Goal: Contribute content

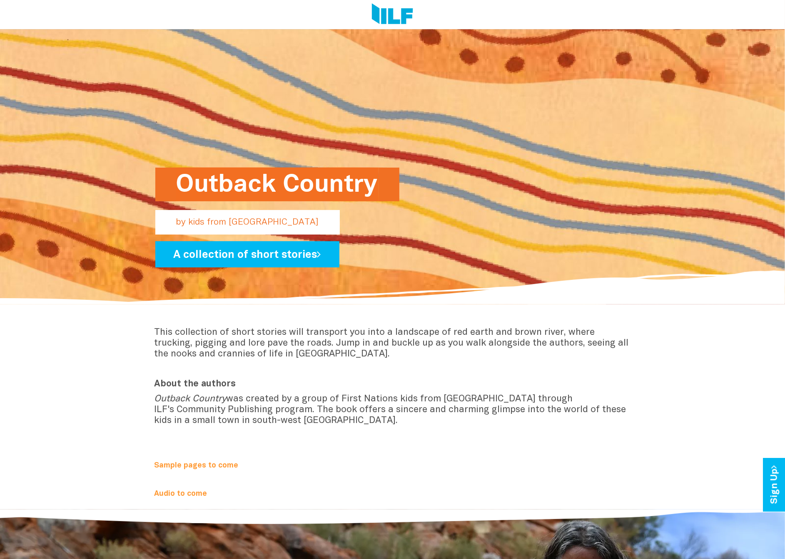
scroll to position [83, 0]
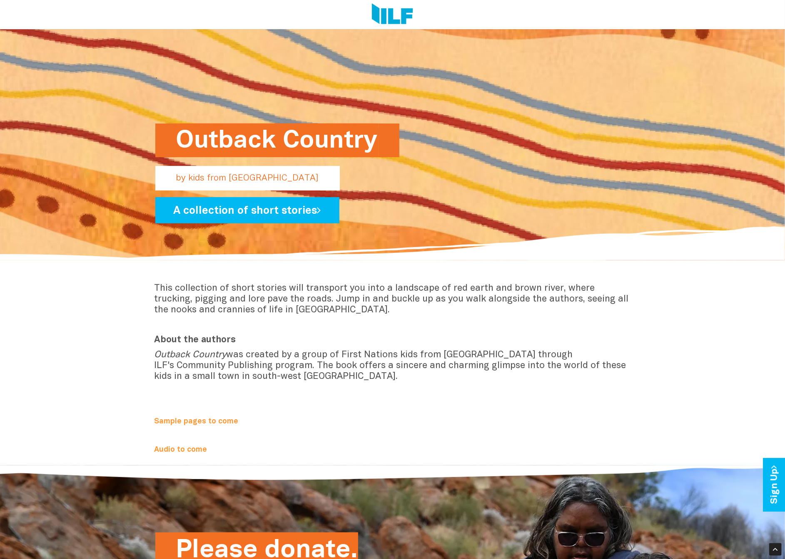
click at [219, 418] on b "Sample pages to come" at bounding box center [196, 421] width 84 height 7
click at [176, 447] on b "Audio to come" at bounding box center [180, 450] width 53 height 7
click at [181, 418] on b "Sample pages to come" at bounding box center [196, 421] width 84 height 7
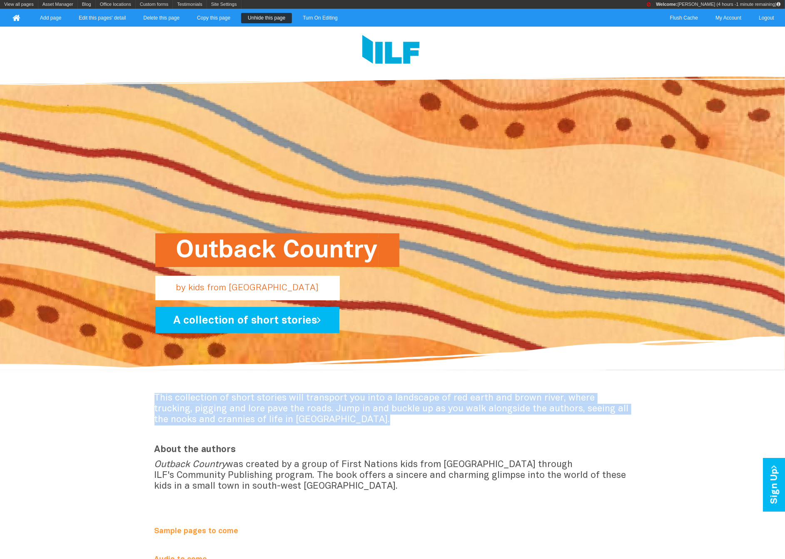
copy span "This collection of short stories will transport you into a landscape of red ear…"
drag, startPoint x: 148, startPoint y: 397, endPoint x: 321, endPoint y: 425, distance: 175.9
click at [321, 425] on div "This collection of short stories will transport you into a landscape of red ear…" at bounding box center [392, 481] width 785 height 189
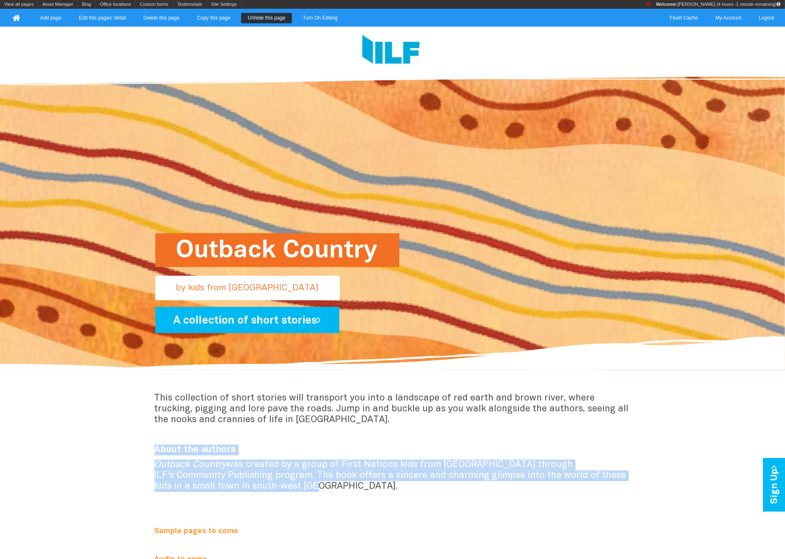
copy div "About the authors Outback Country was created by a group of First Nations kids …"
drag, startPoint x: 155, startPoint y: 449, endPoint x: 261, endPoint y: 481, distance: 110.9
click at [261, 481] on div "This collection of short stories will transport you into a landscape of red ear…" at bounding box center [392, 481] width 487 height 176
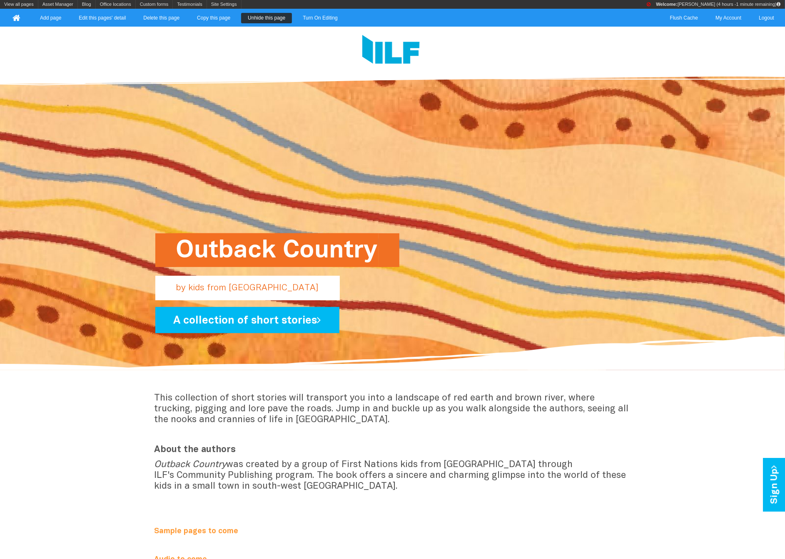
click at [283, 480] on p "Outback Country was created by a group of First Nations kids from Cunnamulla th…" at bounding box center [392, 476] width 476 height 32
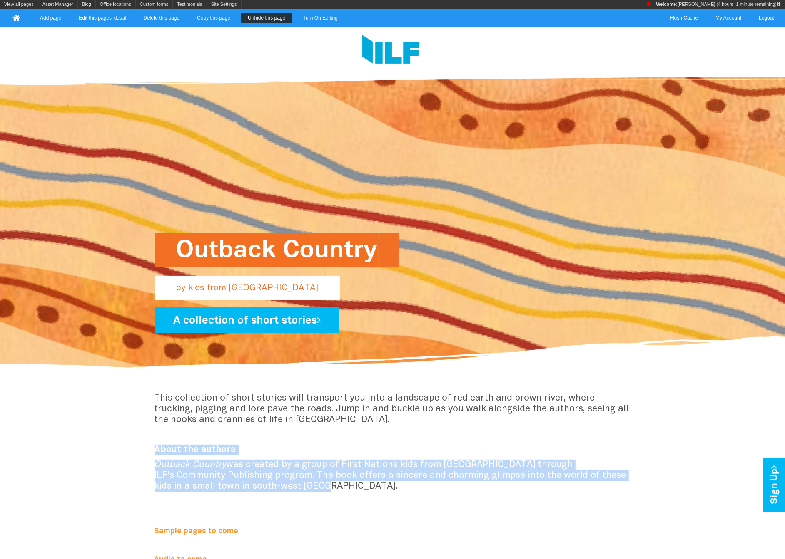
copy div "About the authors Outback Country was created by a group of First Nations kids …"
drag, startPoint x: 278, startPoint y: 482, endPoint x: 139, endPoint y: 453, distance: 142.5
click at [143, 449] on div "This collection of short stories will transport you into a landscape of red ear…" at bounding box center [392, 481] width 785 height 189
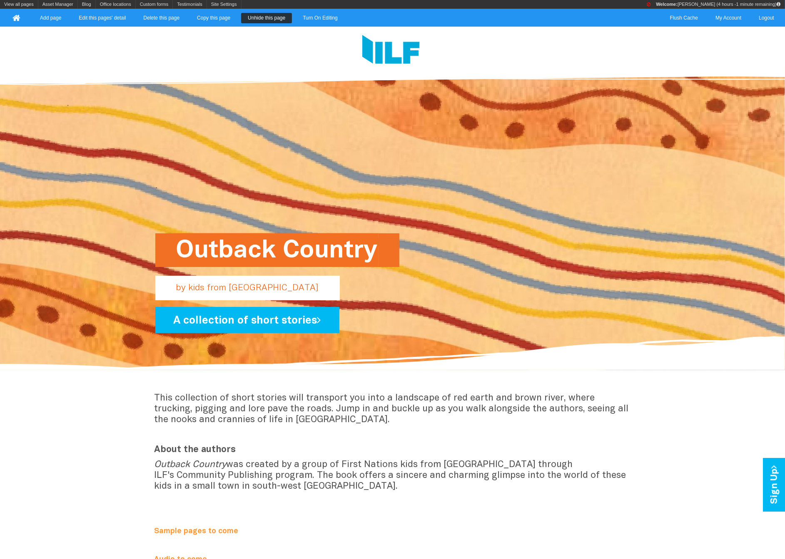
drag, startPoint x: 211, startPoint y: 509, endPoint x: 206, endPoint y: 494, distance: 16.2
click at [211, 509] on div "This collection of short stories will transport you into a landscape of red ear…" at bounding box center [392, 481] width 487 height 176
click at [16, 1] on link "View all pages" at bounding box center [19, 4] width 38 height 9
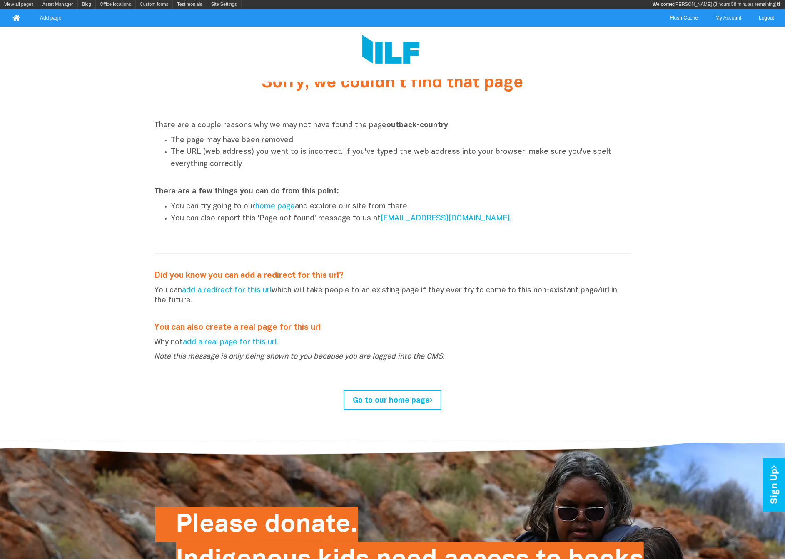
click at [287, 144] on li "The page may have been removed" at bounding box center [401, 141] width 460 height 12
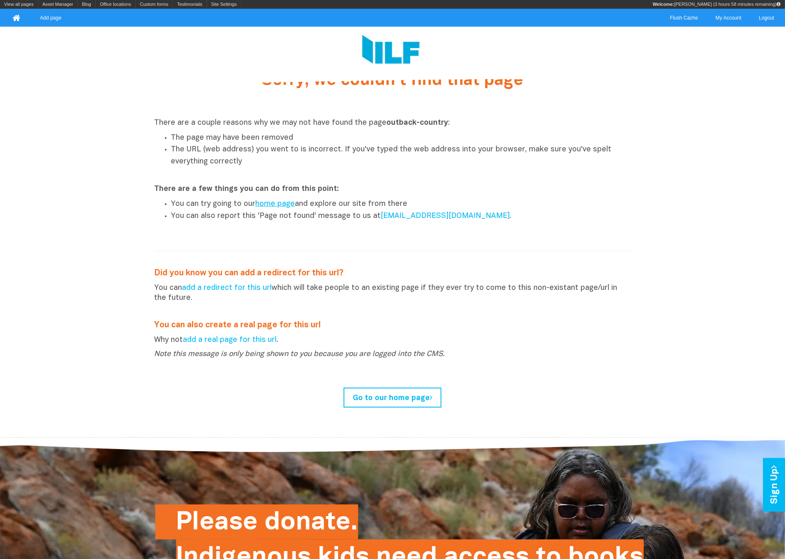
click at [280, 201] on link "home page" at bounding box center [276, 204] width 40 height 7
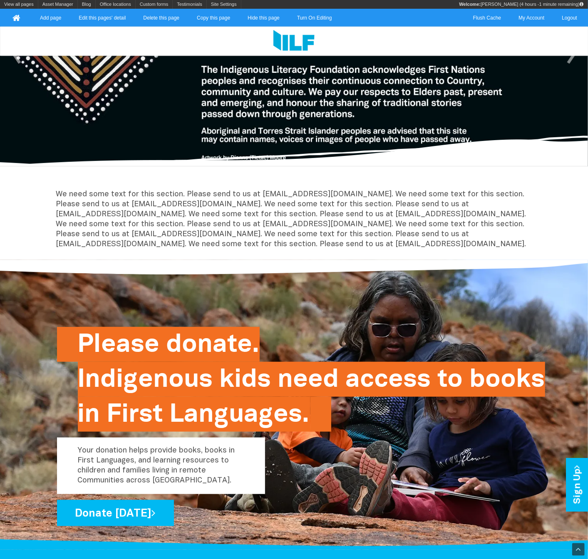
scroll to position [134, 0]
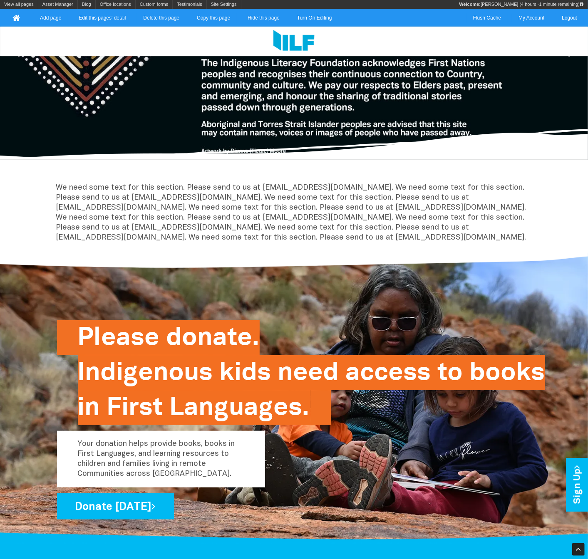
click at [268, 179] on div "We need some text for this section. Please send to us at [EMAIL_ADDRESS][DOMAIN…" at bounding box center [294, 215] width 487 height 77
click at [267, 179] on div "We need some text for this section. Please send to us at [EMAIL_ADDRESS][DOMAIN…" at bounding box center [294, 215] width 487 height 77
click at [266, 180] on div "We need some text for this section. Please send to us at [EMAIL_ADDRESS][DOMAIN…" at bounding box center [294, 215] width 487 height 77
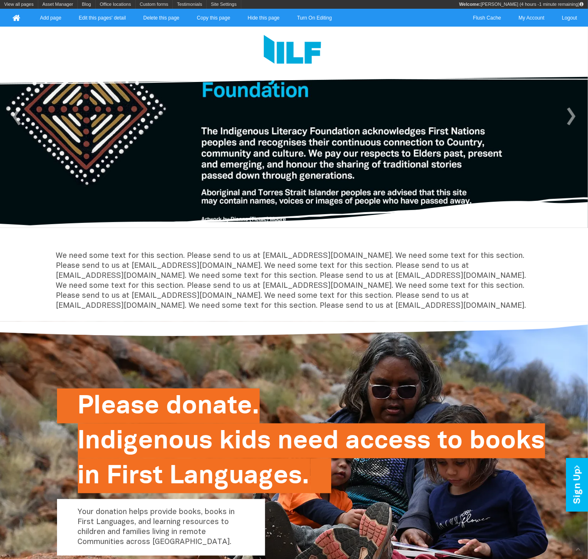
scroll to position [0, 0]
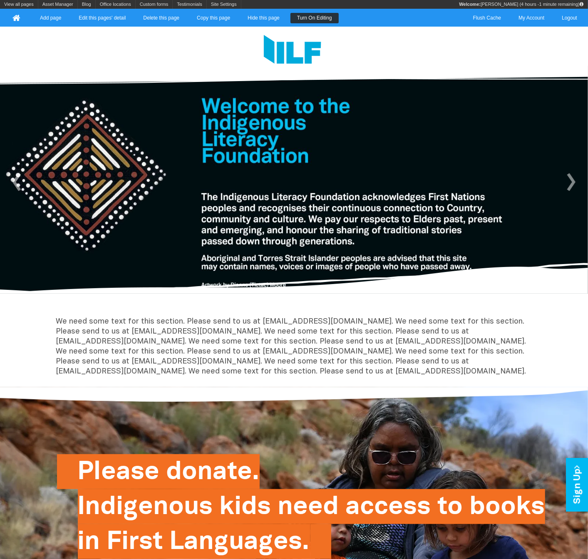
drag, startPoint x: 305, startPoint y: 10, endPoint x: 308, endPoint y: 18, distance: 9.0
click at [305, 10] on div "View all pages Asset Manager Blog Add blog entry View all blog entries Office l…" at bounding box center [294, 13] width 588 height 27
click at [308, 22] on link "Turn On Editing" at bounding box center [315, 18] width 48 height 10
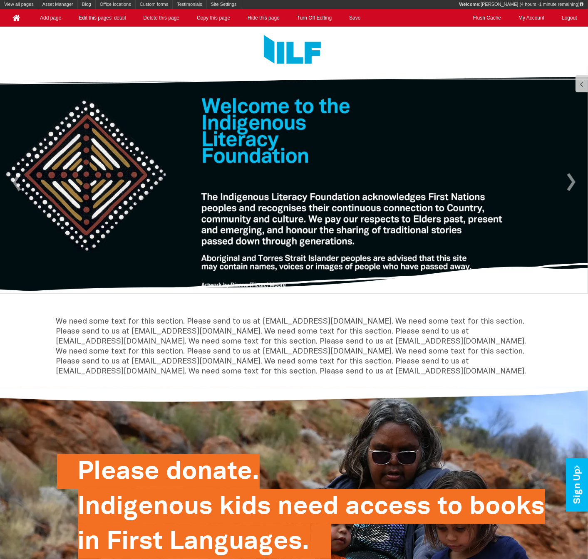
click at [196, 318] on p "We need some text for this section. Please send to us at support@mindwire.com.a…" at bounding box center [294, 347] width 476 height 60
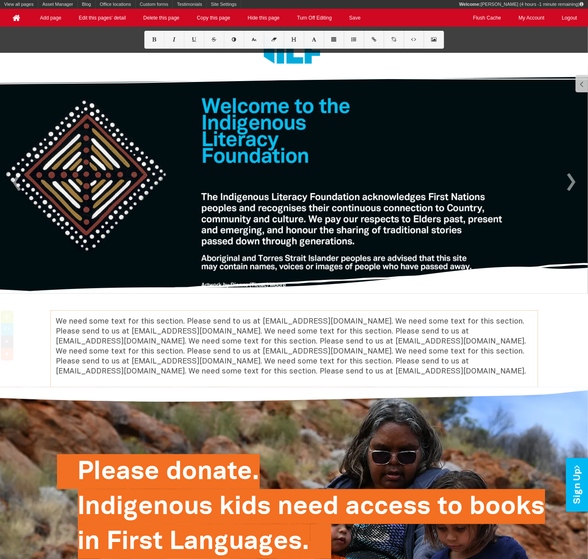
click at [196, 318] on p "We need some text for this section. Please send to us at support@mindwire.com.a…" at bounding box center [294, 347] width 476 height 60
click at [188, 331] on p "We need some text for this section. Please send to us at [EMAIL_ADDRESS][DOMAIN…" at bounding box center [294, 347] width 476 height 60
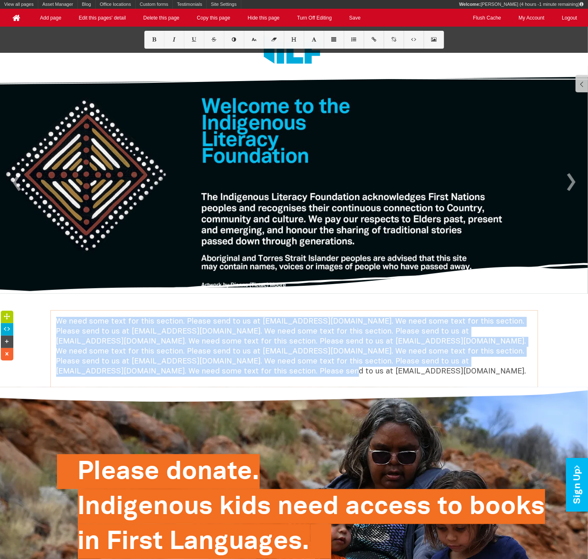
drag, startPoint x: 174, startPoint y: 377, endPoint x: 55, endPoint y: 317, distance: 133.7
click at [54, 318] on div "We need some text for this section. Please send to us at [EMAIL_ADDRESS][DOMAIN…" at bounding box center [294, 349] width 487 height 64
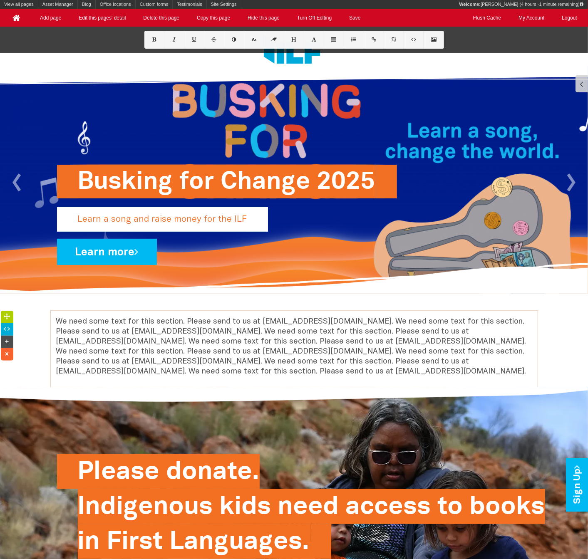
click at [114, 331] on p "We need some text for this section. Please send to us at [EMAIL_ADDRESS][DOMAIN…" at bounding box center [294, 347] width 476 height 60
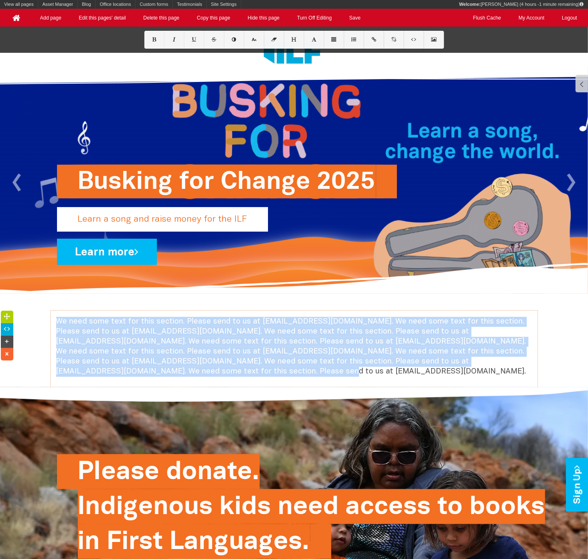
drag, startPoint x: 57, startPoint y: 321, endPoint x: 158, endPoint y: 380, distance: 117.5
click at [158, 380] on div "We need some text for this section. Please send to us at [EMAIL_ADDRESS][DOMAIN…" at bounding box center [294, 349] width 487 height 64
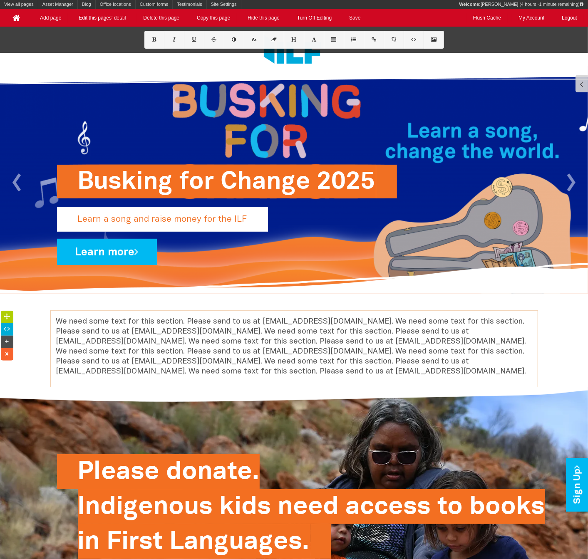
scroll to position [3056, 0]
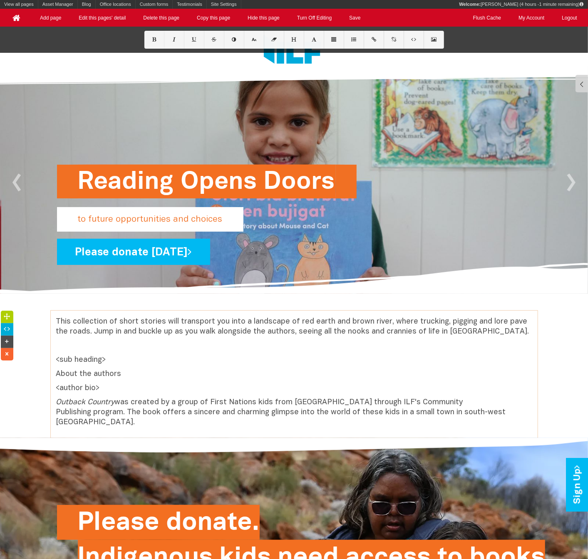
drag, startPoint x: 120, startPoint y: 358, endPoint x: 120, endPoint y: 366, distance: 7.5
click at [42, 361] on div "This collection of short stories will transport you into a landscape of red ear…" at bounding box center [294, 374] width 588 height 127
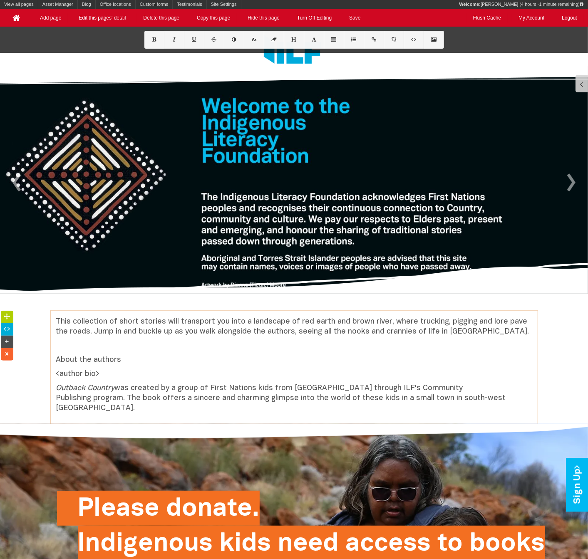
drag, startPoint x: 105, startPoint y: 372, endPoint x: 47, endPoint y: 370, distance: 58.3
click at [47, 370] on div "This collection of short stories will transport you into a landscape of red ear…" at bounding box center [294, 367] width 588 height 113
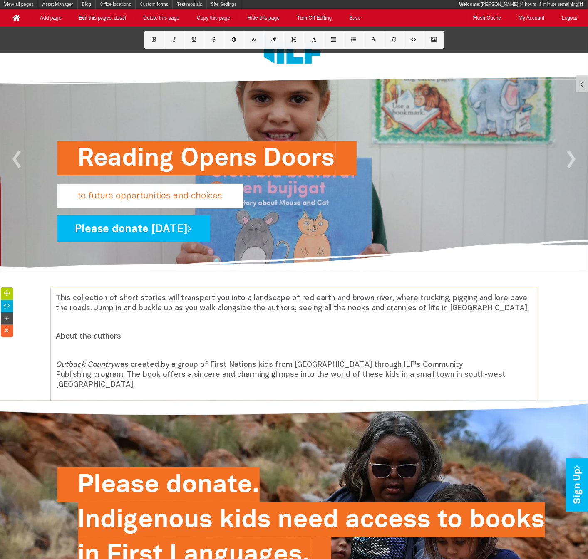
scroll to position [19, 0]
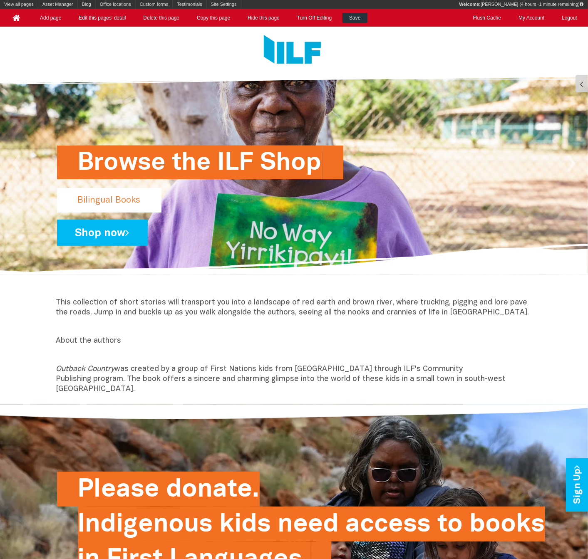
click at [359, 13] on link "Save" at bounding box center [355, 18] width 25 height 10
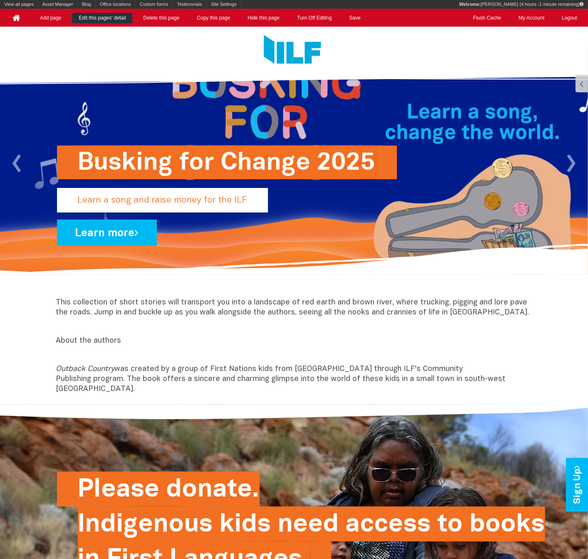
click at [100, 18] on link "Edit this pages' detail" at bounding box center [102, 18] width 60 height 10
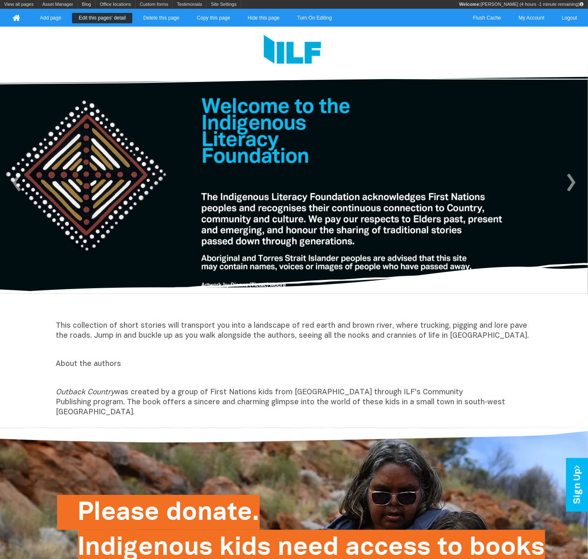
click at [109, 19] on link "Edit this pages' detail" at bounding box center [102, 18] width 60 height 10
click at [191, 327] on p "This collection of short stories will transport you into a landscape of red ear…" at bounding box center [294, 331] width 476 height 20
click at [192, 327] on p "This collection of short stories will transport you into a landscape of red ear…" at bounding box center [294, 331] width 476 height 20
drag, startPoint x: 193, startPoint y: 326, endPoint x: 215, endPoint y: 339, distance: 25.7
click at [193, 326] on p "This collection of short stories will transport you into a landscape of red ear…" at bounding box center [294, 331] width 476 height 20
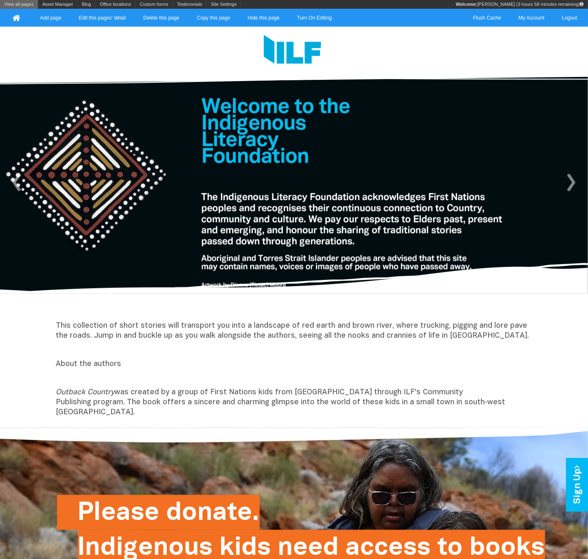
click at [29, 5] on link "View all pages" at bounding box center [19, 4] width 38 height 9
click at [325, 20] on link "Turn On Editing" at bounding box center [315, 18] width 48 height 10
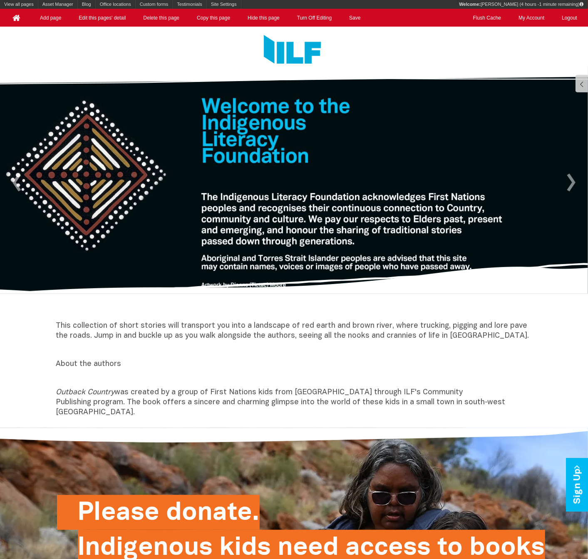
drag, startPoint x: 36, startPoint y: 335, endPoint x: 52, endPoint y: 322, distance: 20.4
click at [37, 334] on div "This collection of short stories will transport you into a landscape of red ear…" at bounding box center [294, 369] width 588 height 117
drag, startPoint x: 52, startPoint y: 321, endPoint x: 60, endPoint y: 324, distance: 7.9
click at [55, 322] on div "This collection of short stories will transport you into a landscape of red ear…" at bounding box center [294, 369] width 487 height 105
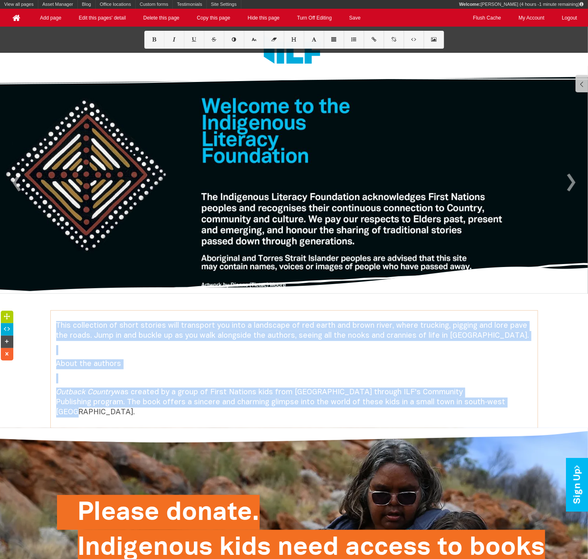
drag, startPoint x: 56, startPoint y: 323, endPoint x: 489, endPoint y: 405, distance: 440.6
click at [489, 405] on div "This collection of short stories will transport you into a landscape of red ear…" at bounding box center [294, 369] width 476 height 97
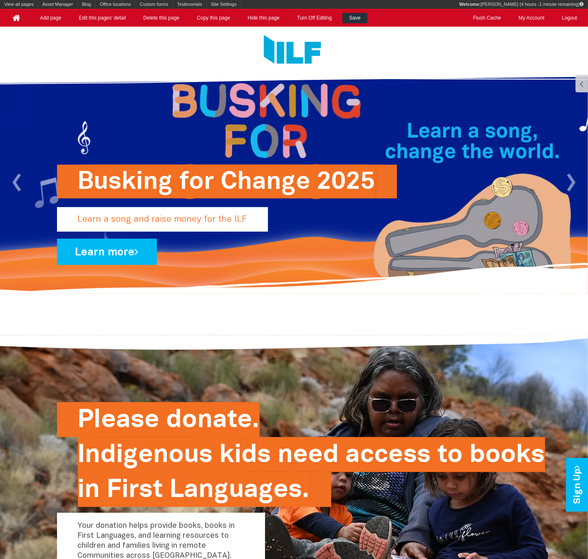
click at [348, 15] on link "Save" at bounding box center [355, 18] width 25 height 10
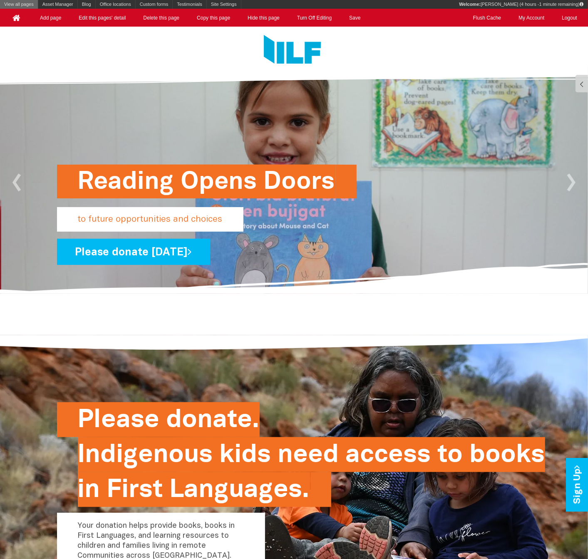
click at [26, 5] on link "View all pages" at bounding box center [19, 4] width 38 height 9
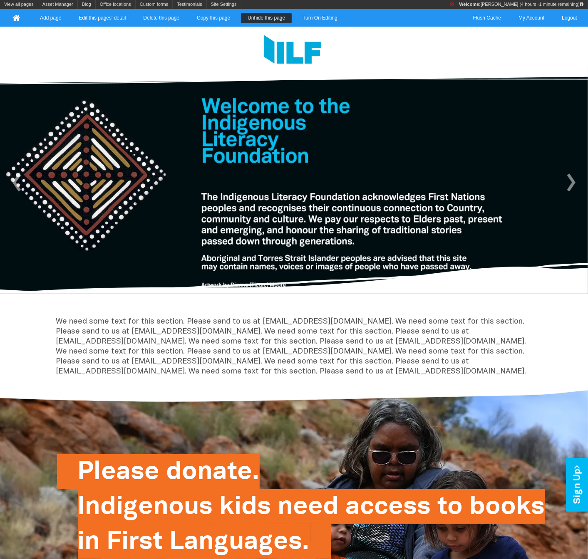
click at [282, 332] on p "We need some text for this section. Please send to us at [EMAIL_ADDRESS][DOMAIN…" at bounding box center [294, 347] width 476 height 60
click at [282, 331] on p "We need some text for this section. Please send to us at [EMAIL_ADDRESS][DOMAIN…" at bounding box center [294, 347] width 476 height 60
click at [125, 17] on link "Edit this pages' detail" at bounding box center [102, 18] width 60 height 10
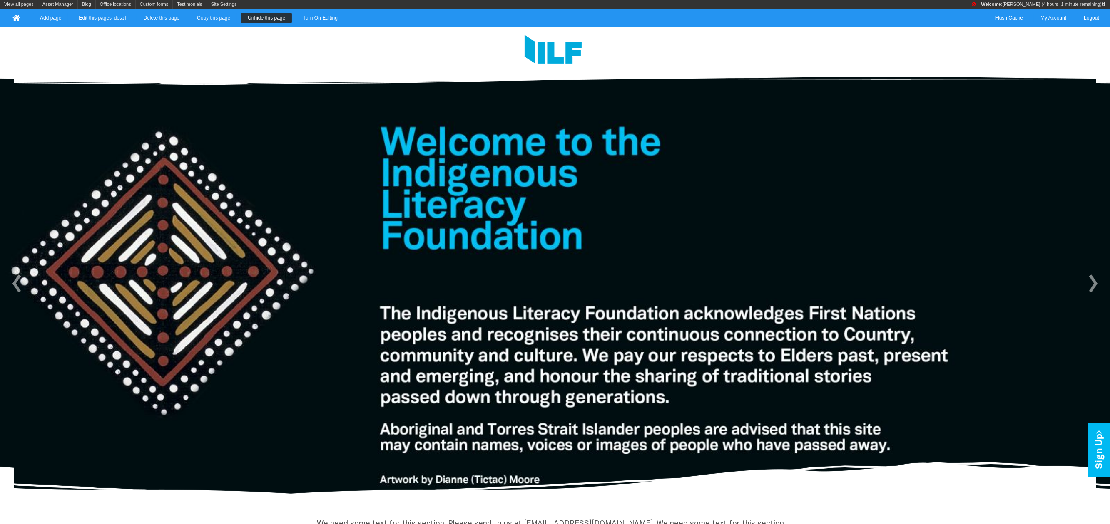
drag, startPoint x: 265, startPoint y: 152, endPoint x: 252, endPoint y: 140, distance: 17.1
click at [265, 152] on img at bounding box center [555, 281] width 1110 height 431
click at [299, 17] on link "Turn On Editing" at bounding box center [320, 18] width 48 height 10
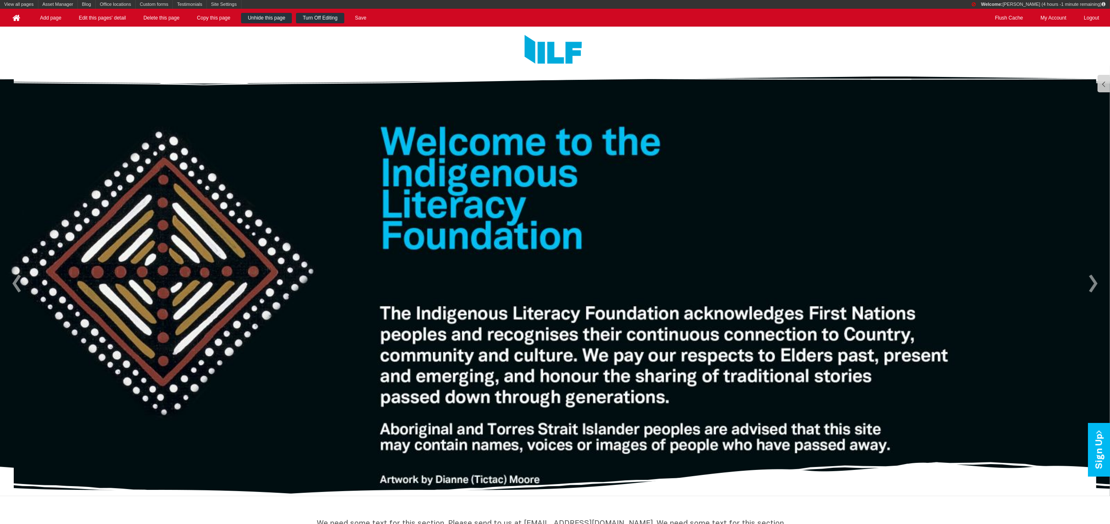
click at [299, 17] on link "Turn Off Editing" at bounding box center [320, 18] width 48 height 10
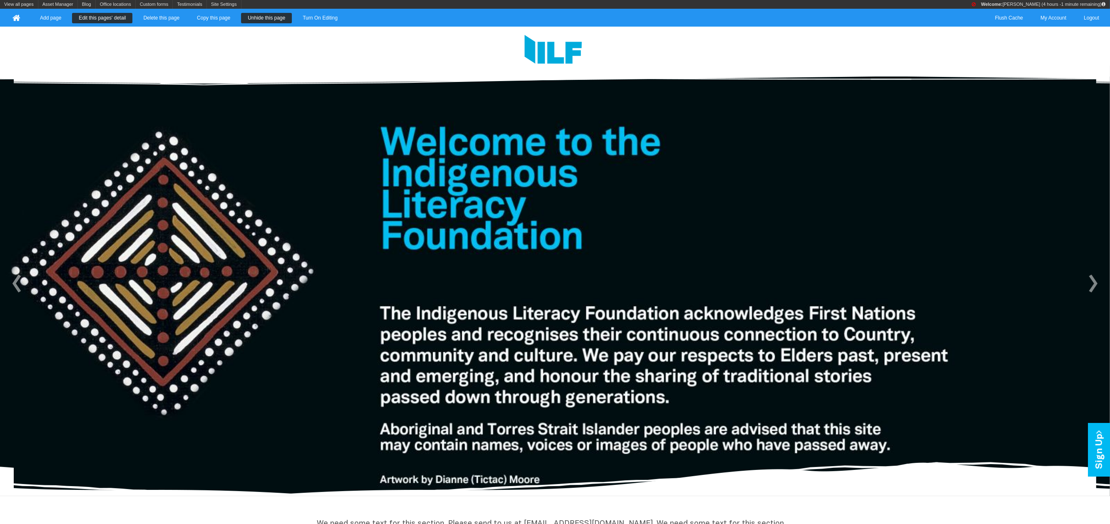
click at [110, 14] on link "Edit this pages' detail" at bounding box center [102, 18] width 60 height 10
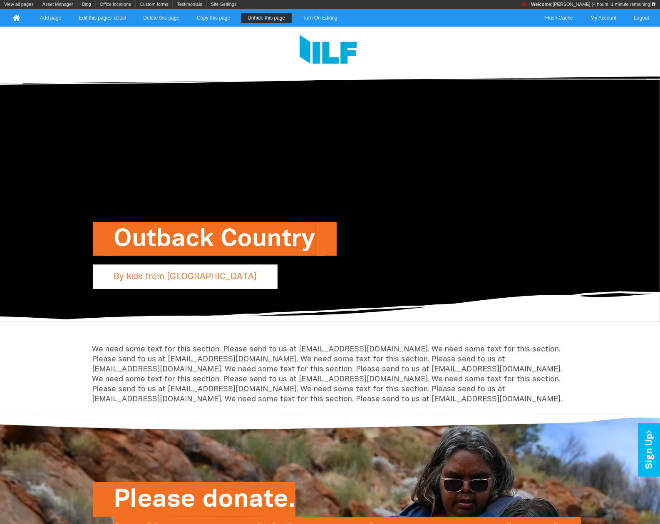
drag, startPoint x: 395, startPoint y: 181, endPoint x: 399, endPoint y: 179, distance: 4.3
click at [395, 180] on div "Outback Country By kids from Cunnamulla" at bounding box center [330, 194] width 487 height 256
click at [316, 19] on link "Turn On Editing" at bounding box center [320, 18] width 48 height 10
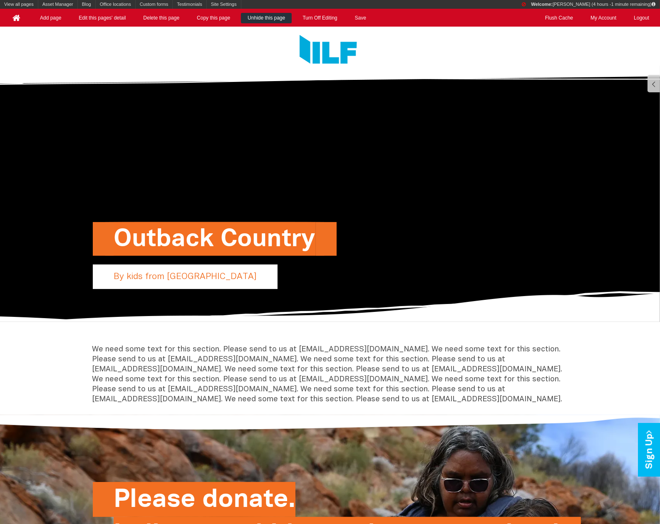
drag, startPoint x: 331, startPoint y: 154, endPoint x: 317, endPoint y: 60, distance: 94.2
click at [331, 152] on div "Outback Country By kids from Cunnamulla" at bounding box center [330, 194] width 487 height 256
drag, startPoint x: 330, startPoint y: 15, endPoint x: 319, endPoint y: 15, distance: 11.2
click at [330, 15] on link "Turn Off Editing" at bounding box center [320, 18] width 48 height 10
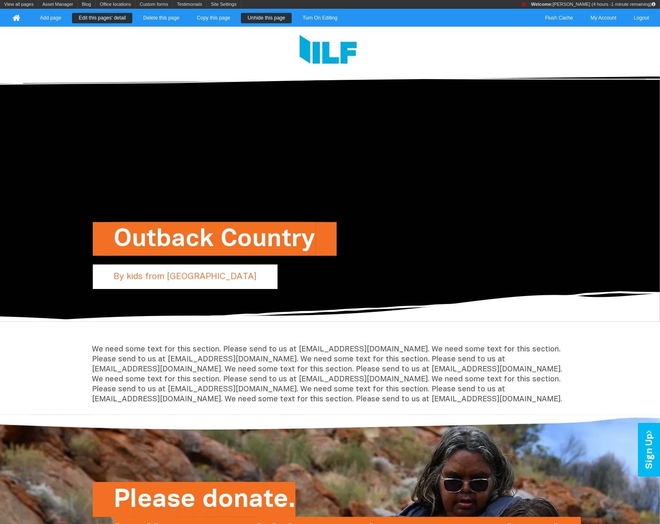
click at [79, 18] on link "Edit this pages' detail" at bounding box center [102, 18] width 60 height 10
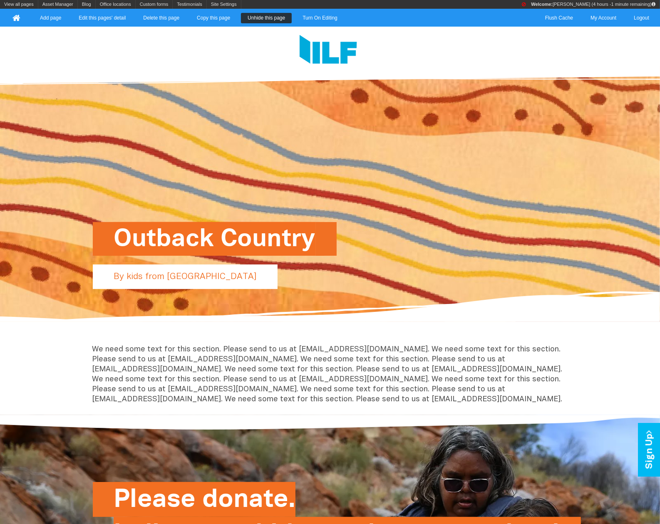
scroll to position [19, 0]
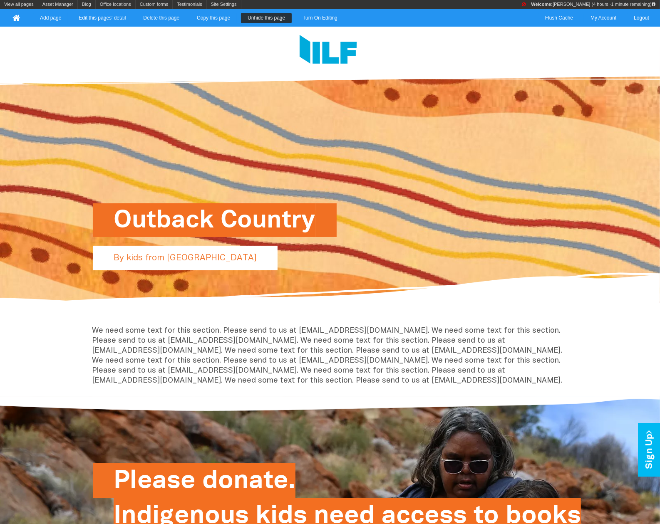
click at [343, 342] on p "We need some text for this section. Please send to us at [EMAIL_ADDRESS][DOMAIN…" at bounding box center [330, 356] width 476 height 60
click at [316, 20] on link "Turn On Editing" at bounding box center [320, 18] width 48 height 10
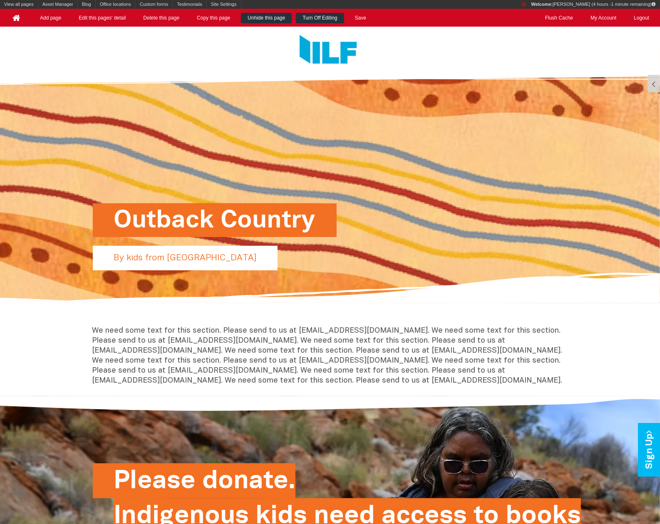
click at [318, 17] on link "Turn Off Editing" at bounding box center [320, 18] width 48 height 10
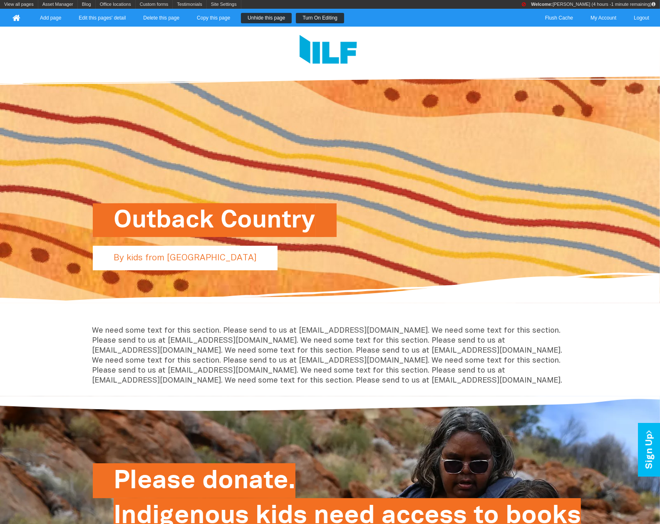
click at [318, 17] on link "Turn On Editing" at bounding box center [320, 18] width 48 height 10
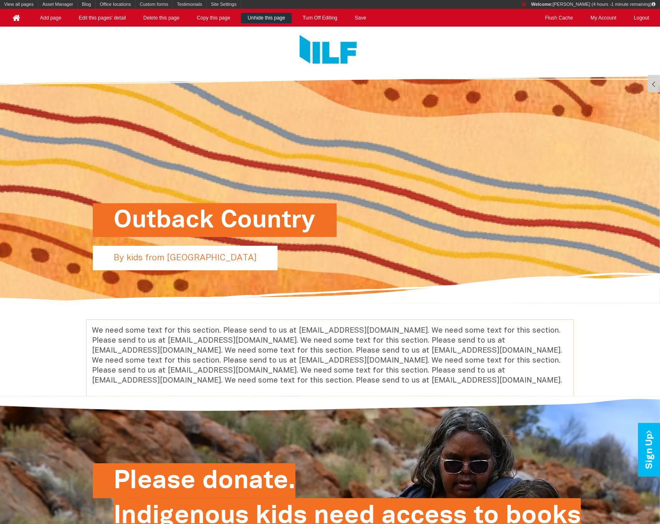
click at [157, 347] on p "We need some text for this section. Please send to us at [EMAIL_ADDRESS][DOMAIN…" at bounding box center [330, 356] width 476 height 60
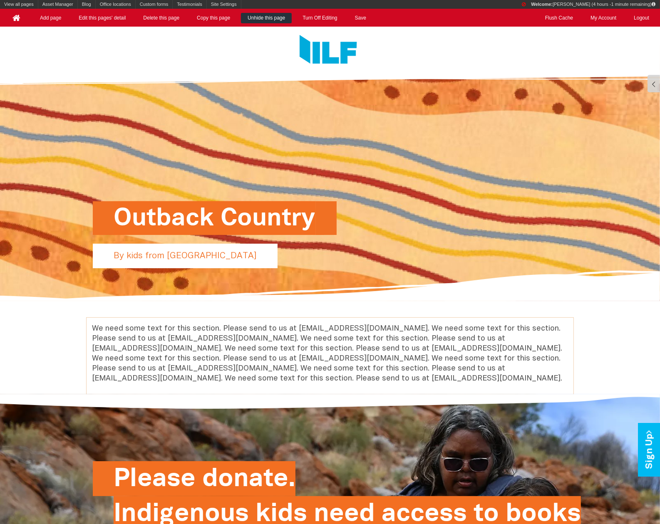
click at [157, 347] on p "We need some text for this section. Please send to us at [EMAIL_ADDRESS][DOMAIN…" at bounding box center [330, 354] width 476 height 60
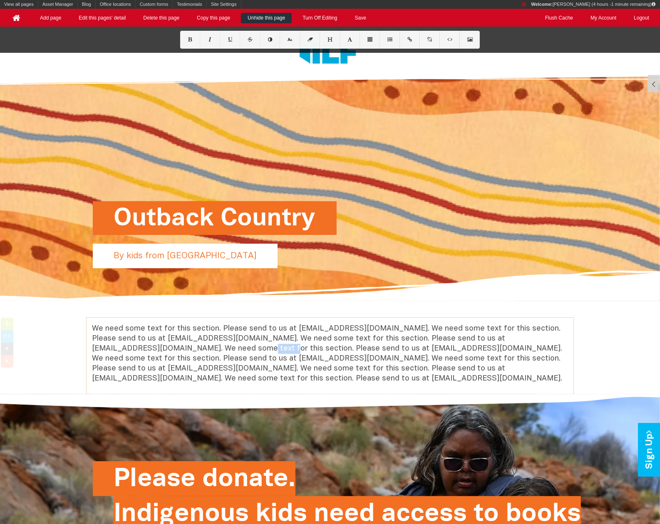
click at [156, 347] on p "We need some text for this section. Please send to us at [EMAIL_ADDRESS][DOMAIN…" at bounding box center [330, 354] width 476 height 60
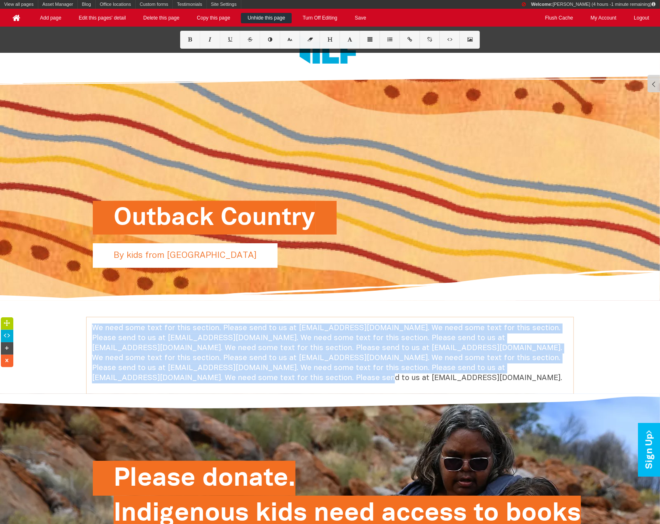
drag, startPoint x: 196, startPoint y: 375, endPoint x: 100, endPoint y: 318, distance: 111.3
click at [100, 318] on div "We need some text for this section. Please send to us at [EMAIL_ADDRESS][DOMAIN…" at bounding box center [330, 356] width 487 height 77
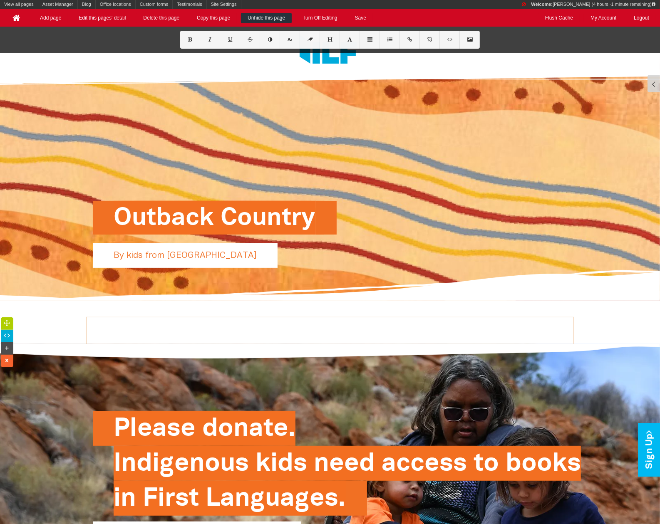
click at [120, 333] on p at bounding box center [330, 329] width 476 height 10
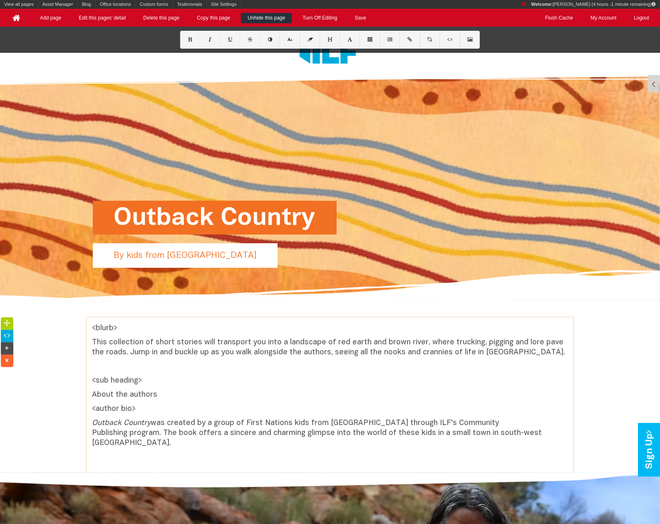
drag, startPoint x: 120, startPoint y: 330, endPoint x: 80, endPoint y: 327, distance: 40.5
click at [80, 327] on div "<blurb> This collection of short stories will transport you into a landscape of…" at bounding box center [330, 396] width 660 height 156
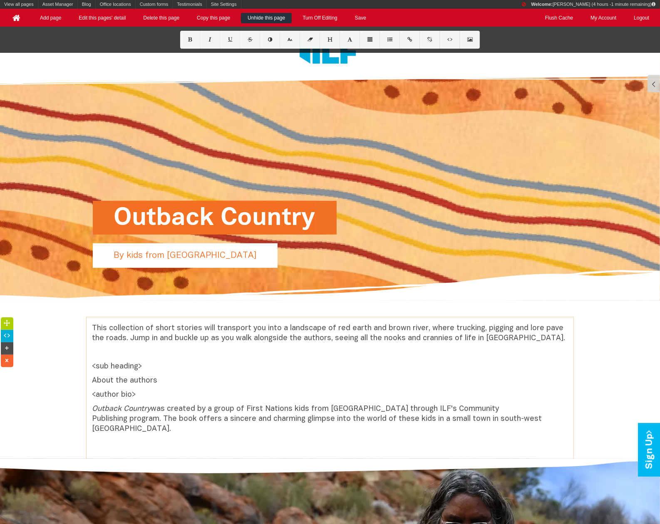
drag, startPoint x: 153, startPoint y: 369, endPoint x: 87, endPoint y: 369, distance: 66.2
click at [87, 369] on div "This collection of short stories will transport you into a landscape of red ear…" at bounding box center [330, 388] width 487 height 129
drag, startPoint x: 168, startPoint y: 379, endPoint x: 85, endPoint y: 383, distance: 82.5
click at [85, 383] on div "This collection of short stories will transport you into a landscape of red ear…" at bounding box center [330, 389] width 660 height 142
drag, startPoint x: 94, startPoint y: 395, endPoint x: 159, endPoint y: 398, distance: 65.8
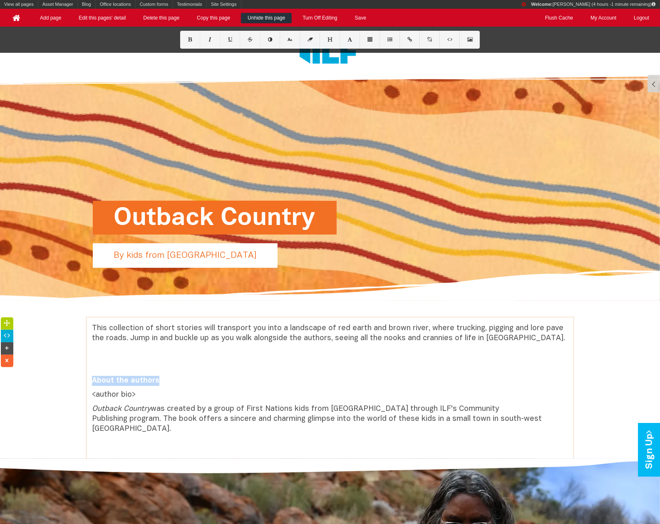
click at [159, 398] on p "<author bio>" at bounding box center [330, 395] width 476 height 10
click at [521, 418] on p "Outback Country was created by a group of First Nations kids from [GEOGRAPHIC_D…" at bounding box center [330, 420] width 476 height 30
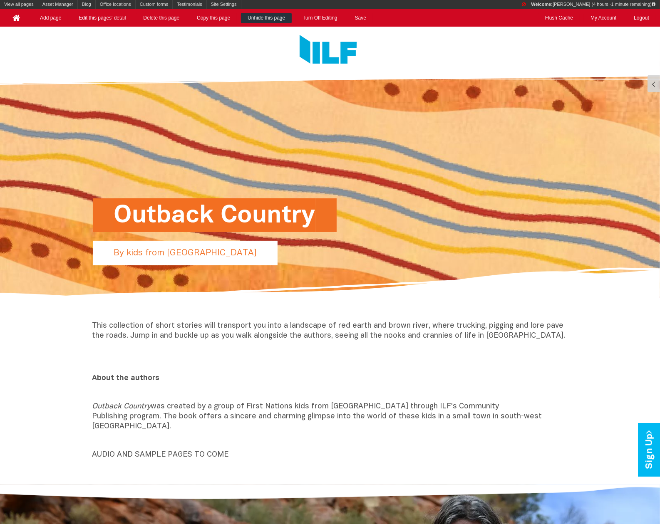
click at [363, 23] on div "View all pages Asset Manager Blog Add blog entry View all blog entries Office l…" at bounding box center [330, 13] width 660 height 27
click at [363, 22] on link "Save" at bounding box center [360, 18] width 25 height 10
click at [99, 72] on div at bounding box center [327, 52] width 481 height 50
click at [373, 21] on link "Save" at bounding box center [360, 18] width 25 height 10
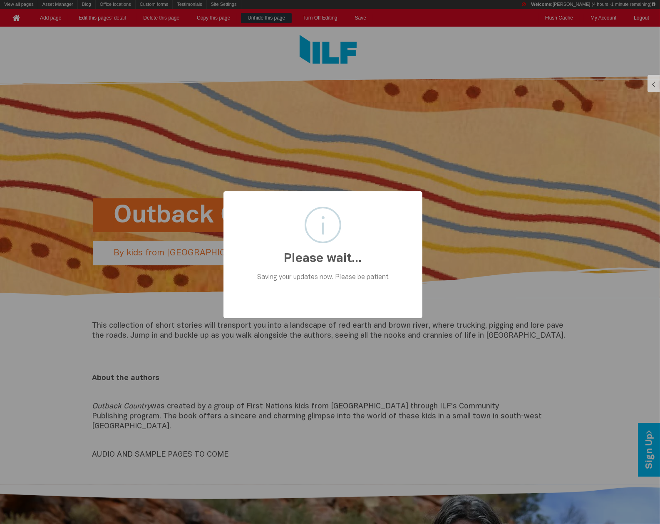
click at [363, 19] on div at bounding box center [330, 262] width 660 height 524
